Goal: Task Accomplishment & Management: Manage account settings

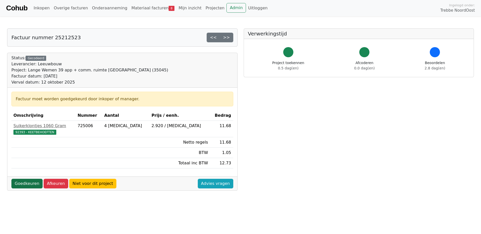
click at [34, 182] on link "Goedkeuren" at bounding box center [26, 184] width 31 height 10
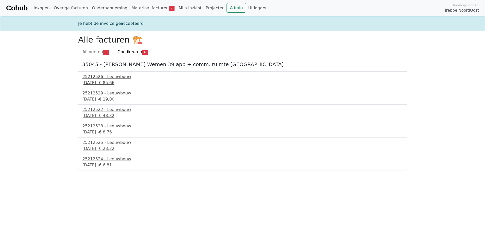
click at [98, 82] on div "12 september 2025 - € 85,66" at bounding box center [242, 83] width 320 height 6
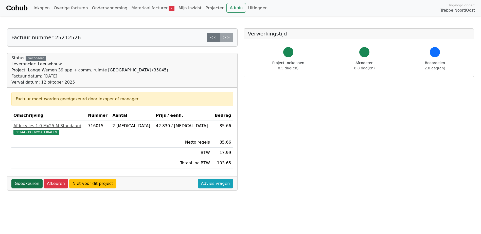
click at [32, 187] on link "Goedkeuren" at bounding box center [26, 184] width 31 height 10
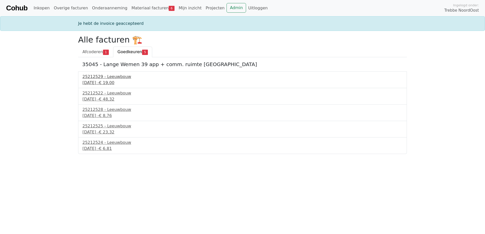
click at [94, 76] on div "25212529 - Leeuwbouw" at bounding box center [242, 77] width 320 height 6
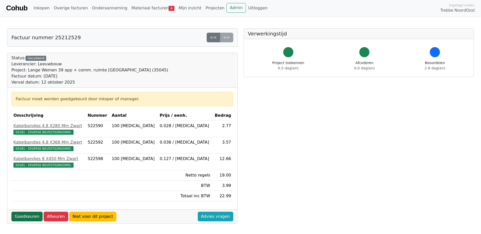
click at [27, 212] on link "Goedkeuren" at bounding box center [26, 217] width 31 height 10
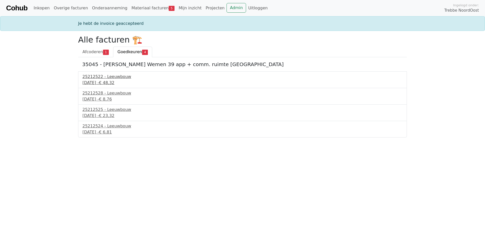
click at [89, 84] on div "12 september 2025 - € 48,32" at bounding box center [242, 83] width 320 height 6
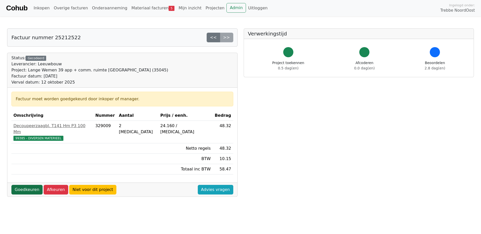
click at [34, 186] on link "Goedkeuren" at bounding box center [26, 190] width 31 height 10
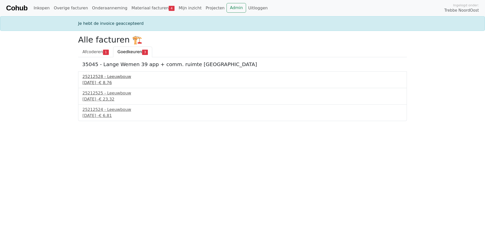
click at [102, 77] on div "25212528 - Leeuwbouw" at bounding box center [242, 77] width 320 height 6
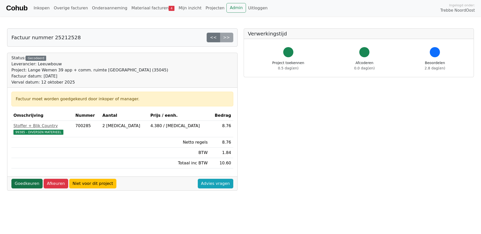
click at [23, 187] on link "Goedkeuren" at bounding box center [26, 184] width 31 height 10
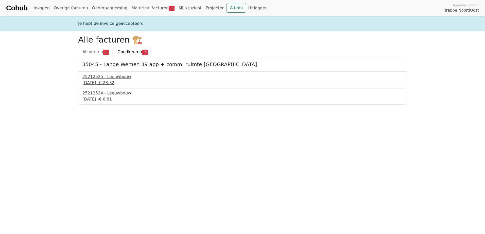
click at [95, 79] on div "25212525 - Leeuwbouw" at bounding box center [242, 77] width 320 height 6
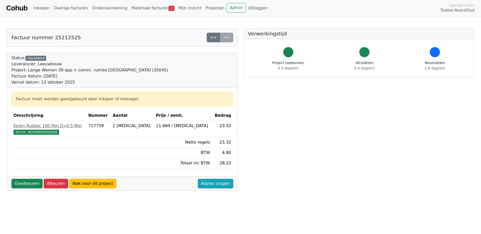
click at [22, 189] on div "Goedkeuren Afkeuren Niet voor dit project Advies vragen" at bounding box center [122, 184] width 230 height 14
click at [26, 178] on div "Goedkeuren Afkeuren Niet voor dit project Advies vragen" at bounding box center [122, 184] width 230 height 14
click at [25, 184] on link "Goedkeuren" at bounding box center [26, 184] width 31 height 10
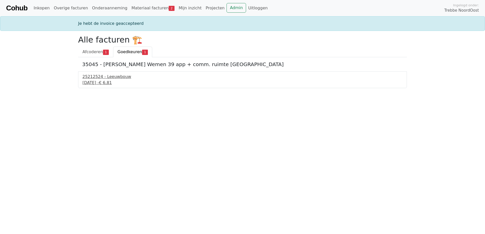
click at [98, 81] on div "12 september 2025 - € 6,81" at bounding box center [242, 83] width 320 height 6
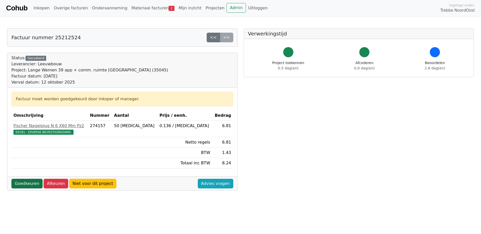
click at [24, 180] on link "Goedkeuren" at bounding box center [26, 184] width 31 height 10
